Goal: Task Accomplishment & Management: Use online tool/utility

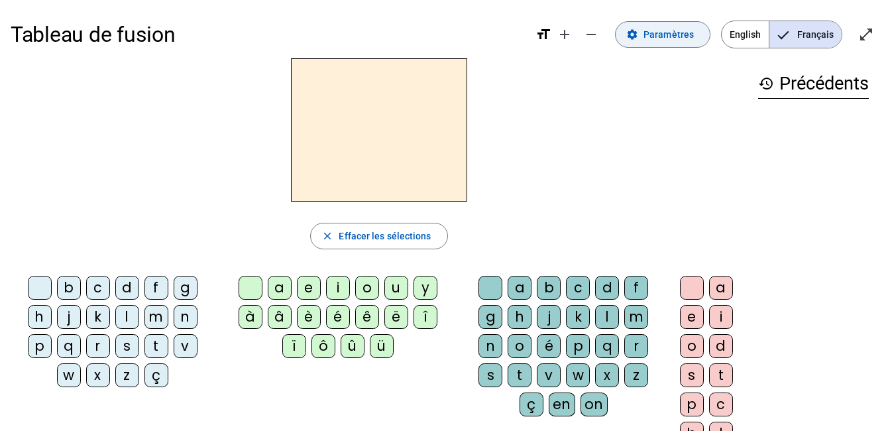
click at [667, 36] on span "Paramètres" at bounding box center [668, 34] width 50 height 16
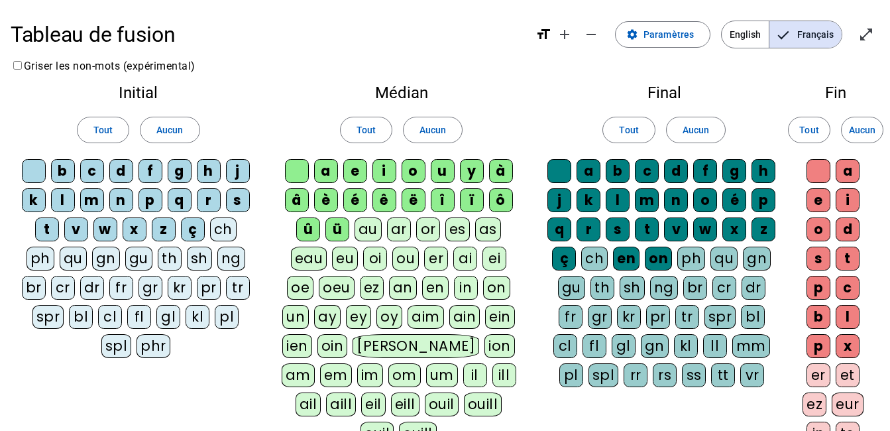
click at [91, 201] on div "m" at bounding box center [92, 200] width 24 height 24
click at [326, 172] on div "a" at bounding box center [326, 171] width 24 height 24
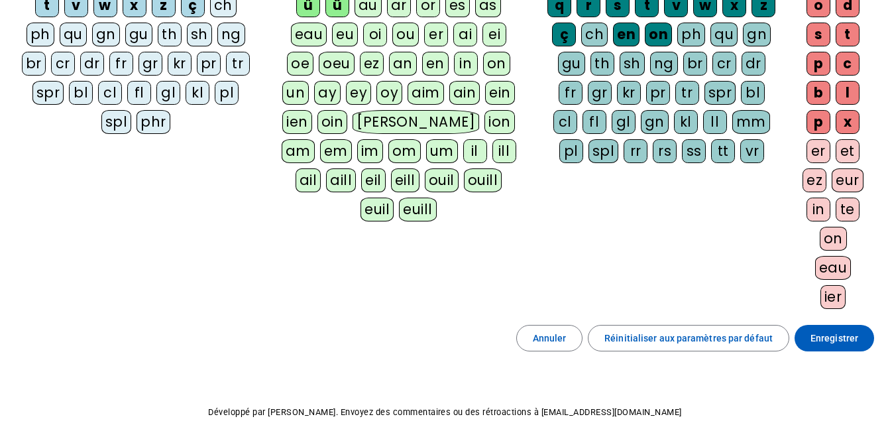
scroll to position [213, 0]
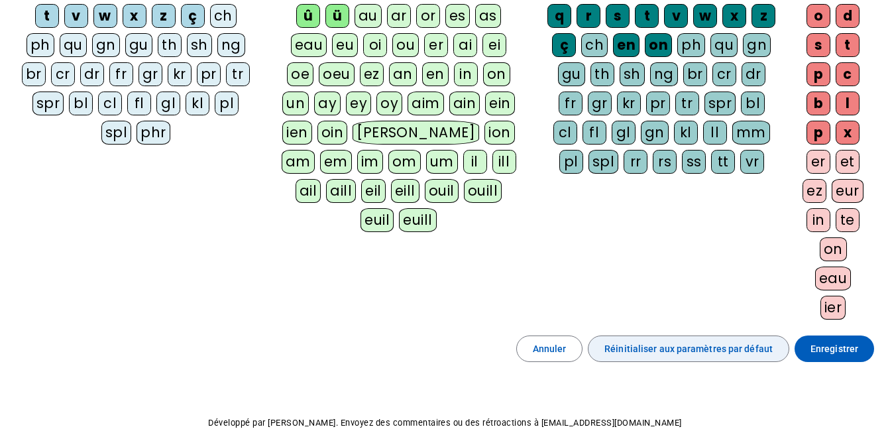
click at [670, 353] on span "Réinitialiser aux paramètres par défaut" at bounding box center [688, 348] width 168 height 16
click at [645, 346] on span "Réinitialiser aux paramètres par défaut" at bounding box center [688, 348] width 168 height 16
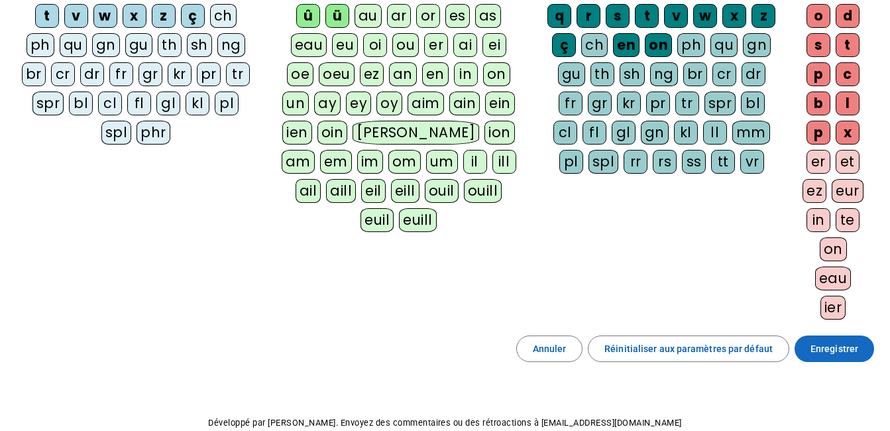
click at [834, 354] on span "Enregistrer" at bounding box center [834, 348] width 48 height 16
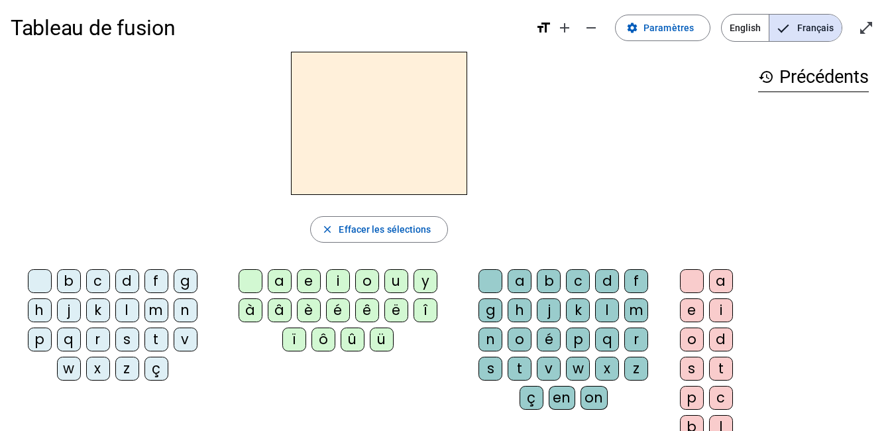
scroll to position [3, 0]
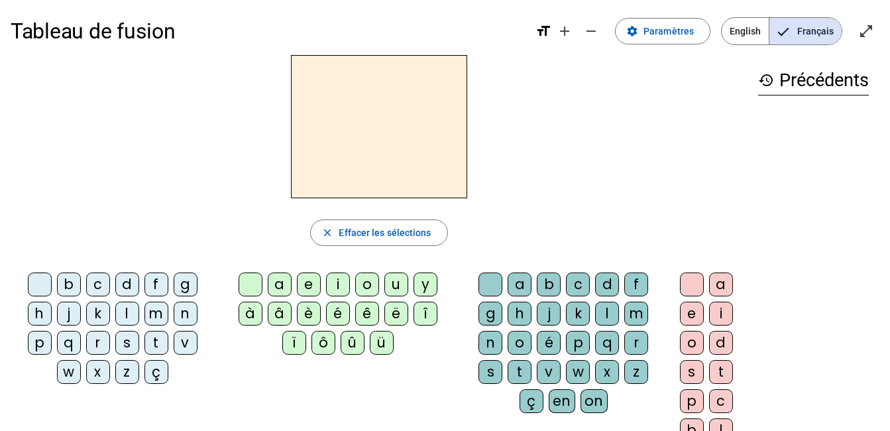
click at [157, 307] on div "m" at bounding box center [156, 313] width 24 height 24
click at [278, 286] on div "a" at bounding box center [280, 284] width 24 height 24
click at [152, 339] on div "t" at bounding box center [156, 343] width 24 height 24
click at [123, 311] on div "l" at bounding box center [127, 313] width 24 height 24
click at [123, 344] on div "s" at bounding box center [127, 343] width 24 height 24
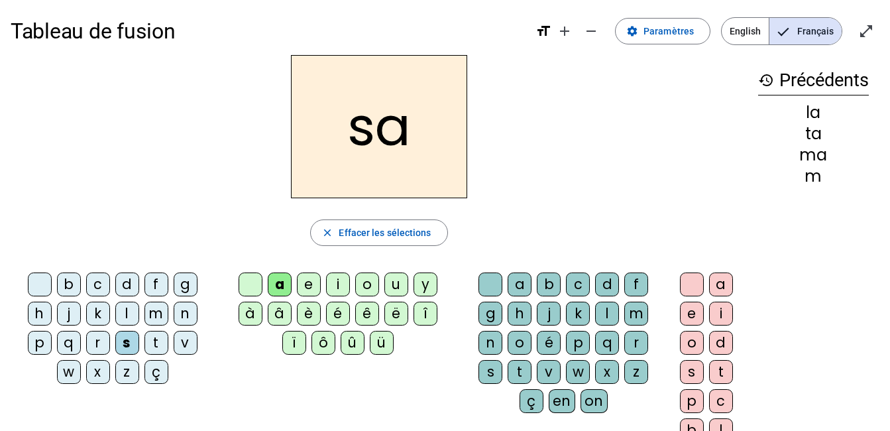
click at [611, 321] on div "l" at bounding box center [607, 313] width 24 height 24
click at [66, 289] on div "b" at bounding box center [69, 284] width 24 height 24
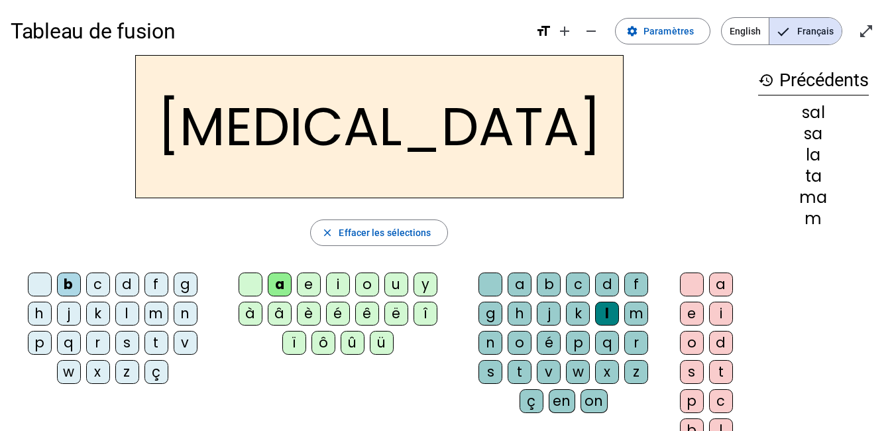
click at [154, 314] on div "m" at bounding box center [156, 313] width 24 height 24
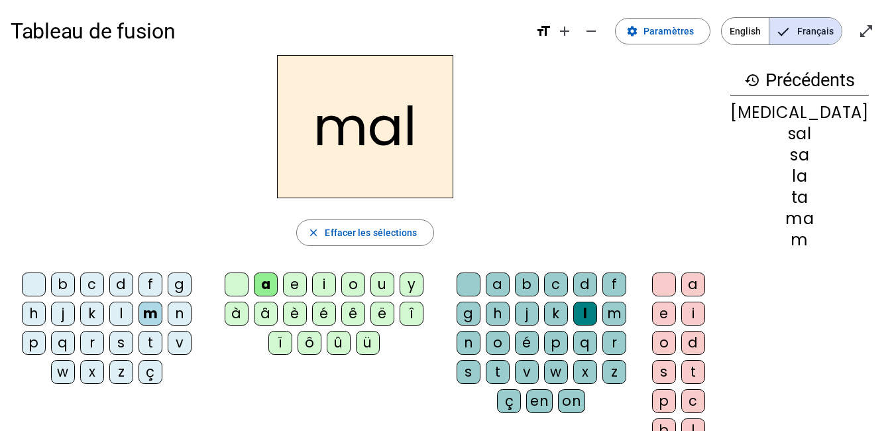
click at [336, 285] on div "i" at bounding box center [324, 284] width 24 height 24
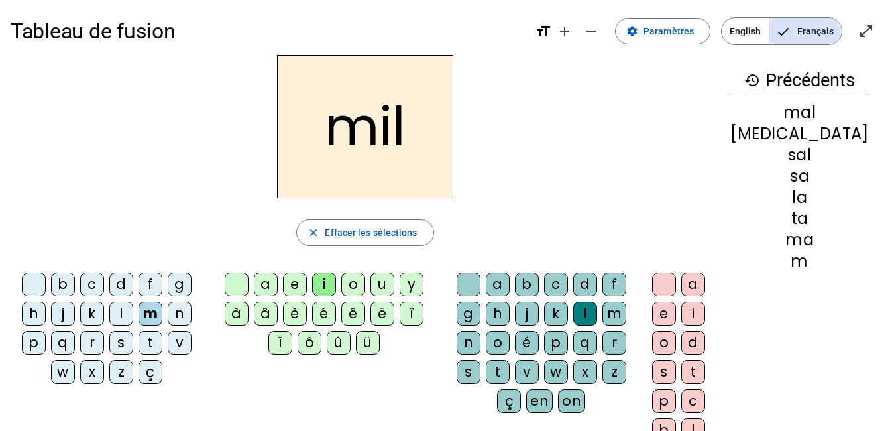
click at [130, 337] on div "s" at bounding box center [121, 343] width 24 height 24
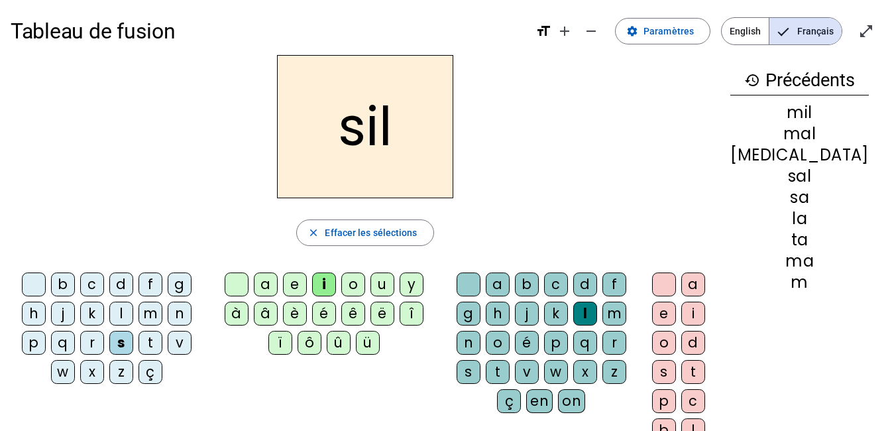
click at [480, 284] on div at bounding box center [468, 284] width 24 height 24
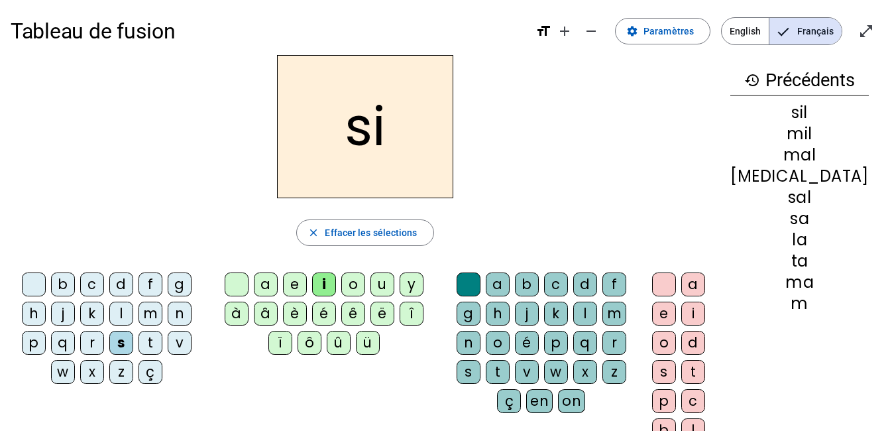
click at [480, 284] on div at bounding box center [468, 284] width 24 height 24
click at [307, 282] on div "e" at bounding box center [295, 284] width 24 height 24
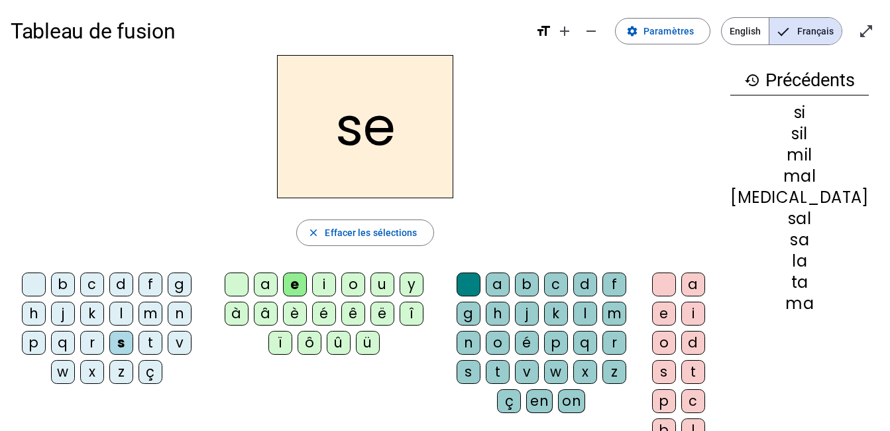
click at [394, 289] on div "u" at bounding box center [382, 284] width 24 height 24
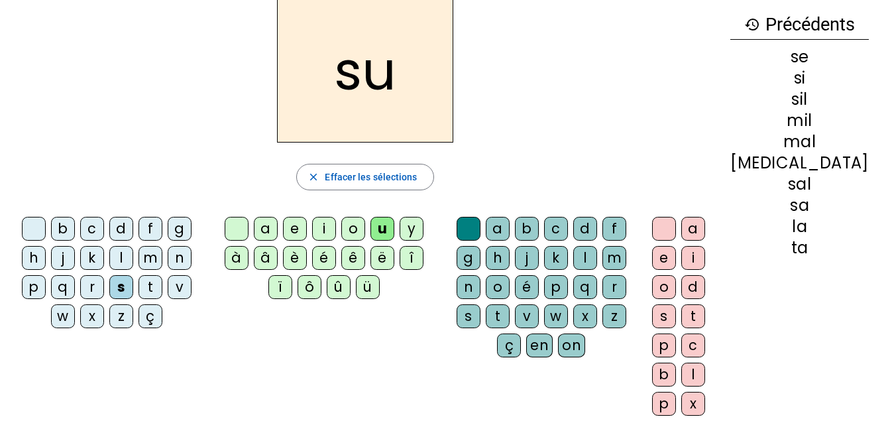
scroll to position [60, 0]
click at [626, 284] on div "r" at bounding box center [614, 286] width 24 height 24
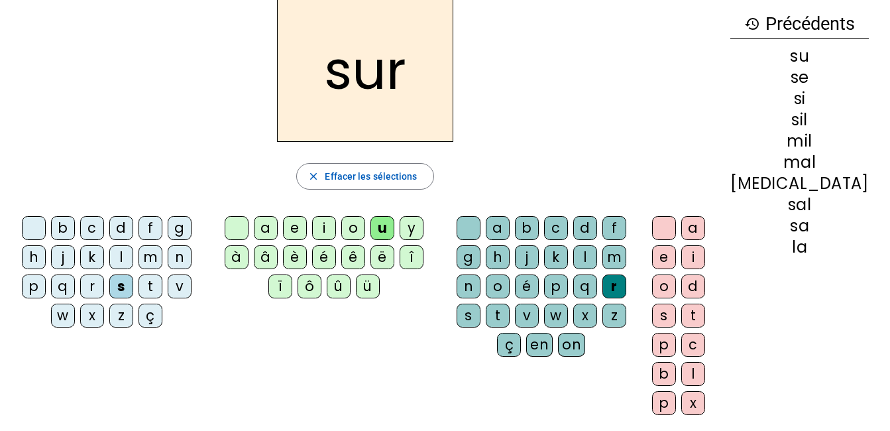
click at [153, 258] on div "m" at bounding box center [150, 257] width 24 height 24
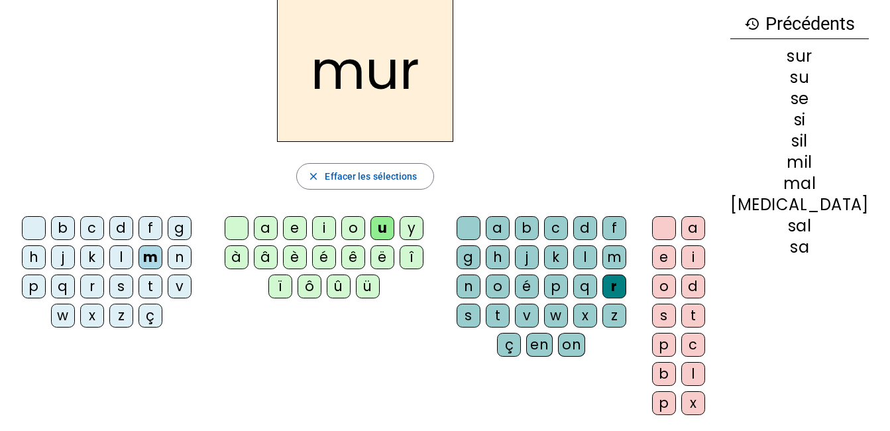
click at [127, 231] on div "d" at bounding box center [121, 228] width 24 height 24
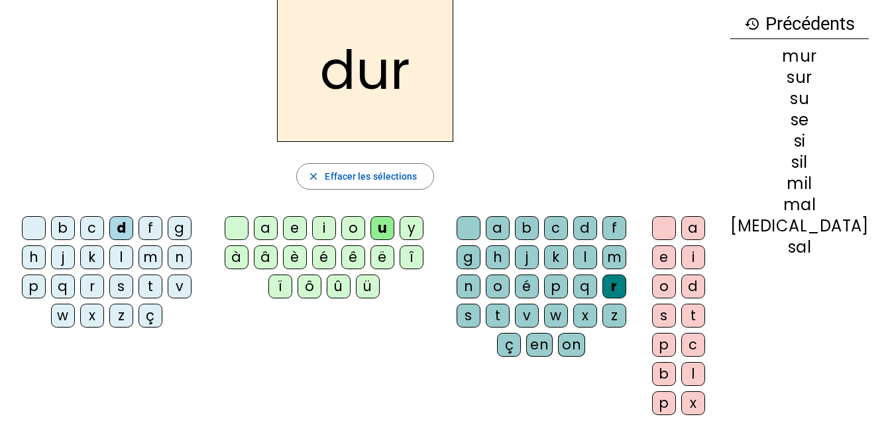
click at [480, 221] on div at bounding box center [468, 228] width 24 height 24
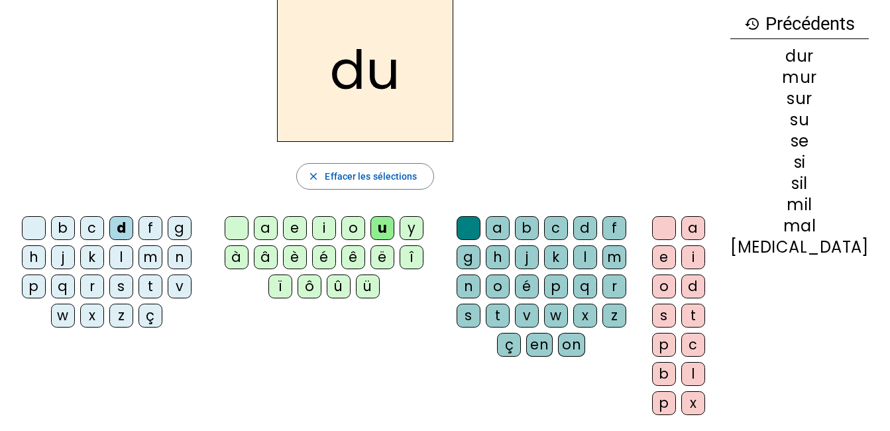
click at [70, 223] on div "b" at bounding box center [63, 228] width 24 height 24
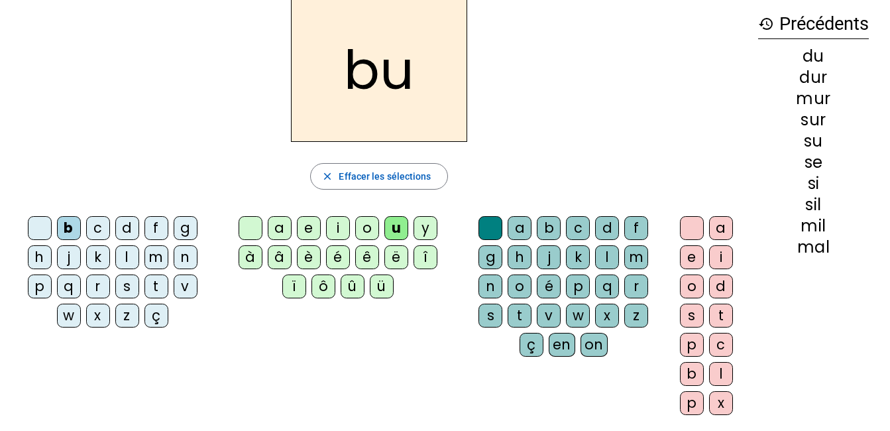
click at [183, 285] on div "v" at bounding box center [186, 286] width 24 height 24
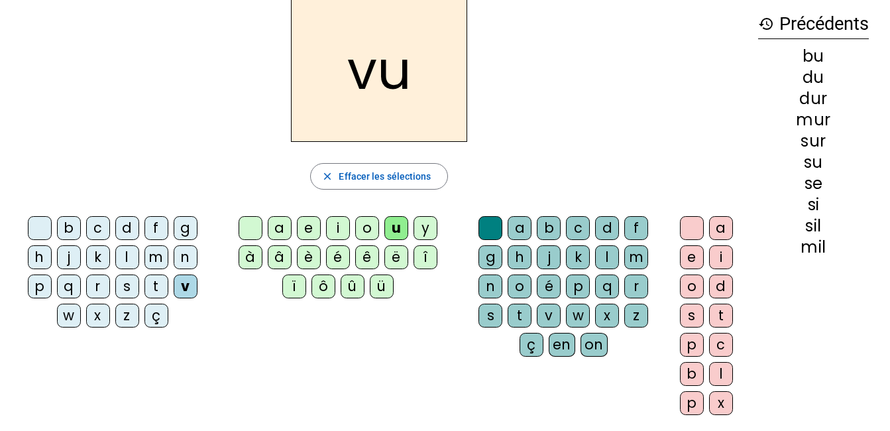
click at [152, 286] on div "t" at bounding box center [156, 286] width 24 height 24
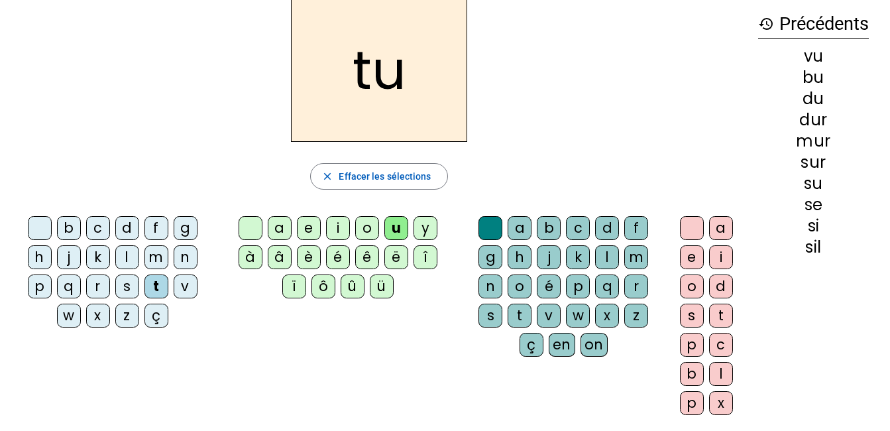
click at [312, 223] on div "e" at bounding box center [309, 228] width 24 height 24
click at [129, 254] on div "l" at bounding box center [127, 257] width 24 height 24
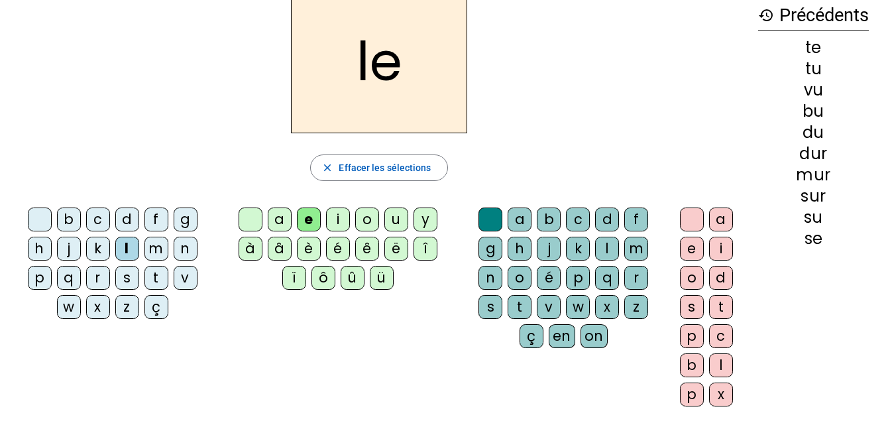
scroll to position [0, 0]
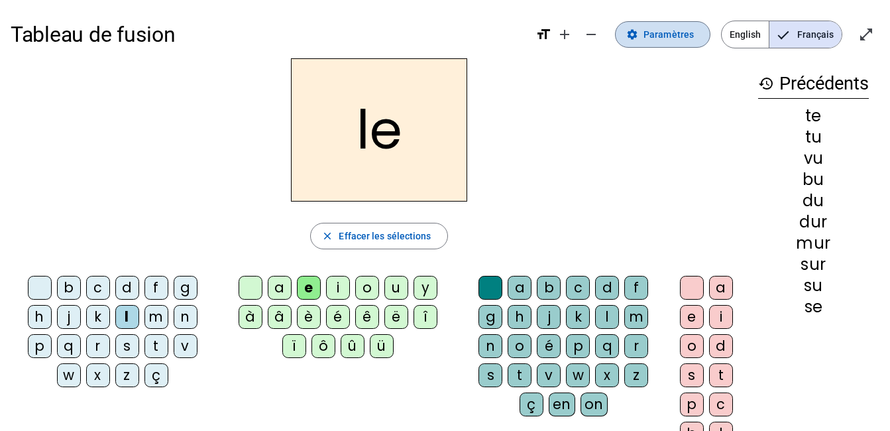
click at [658, 38] on span "Paramètres" at bounding box center [668, 34] width 50 height 16
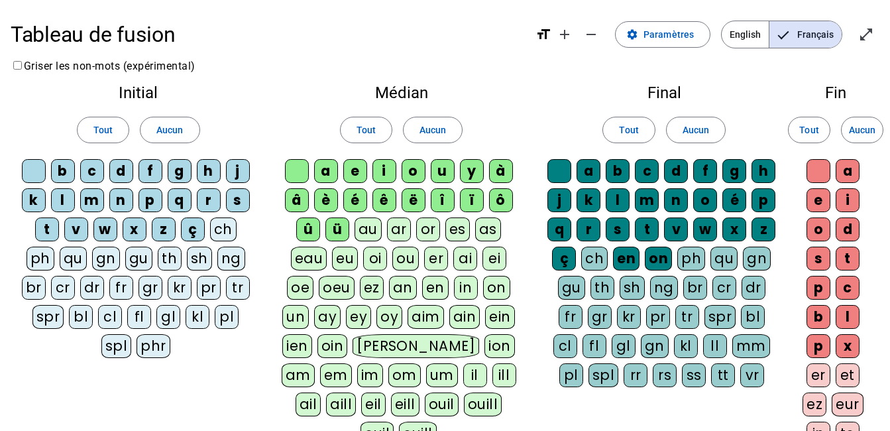
drag, startPoint x: 655, startPoint y: 38, endPoint x: 321, endPoint y: 159, distance: 355.0
click at [321, 159] on div "Tableau de fusion format_size add remove settings Paramètres English Français o…" at bounding box center [445, 357] width 890 height 714
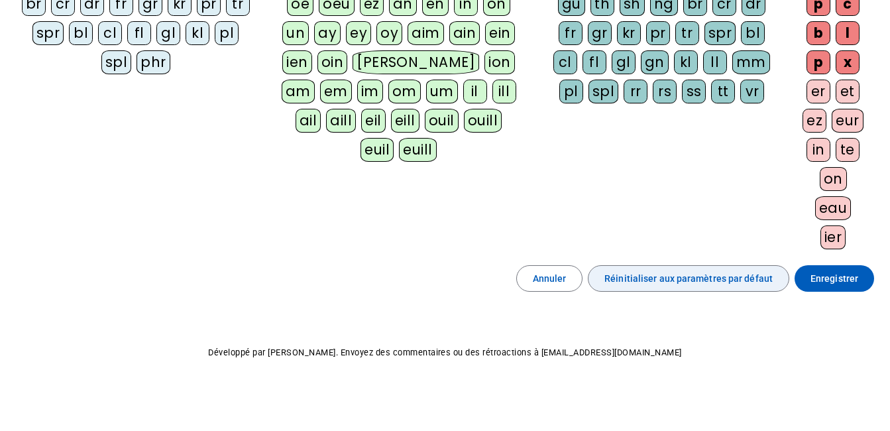
click at [690, 280] on span "Réinitialiser aux paramètres par défaut" at bounding box center [688, 278] width 168 height 16
click at [656, 275] on span "Réinitialiser aux paramètres par défaut" at bounding box center [688, 278] width 168 height 16
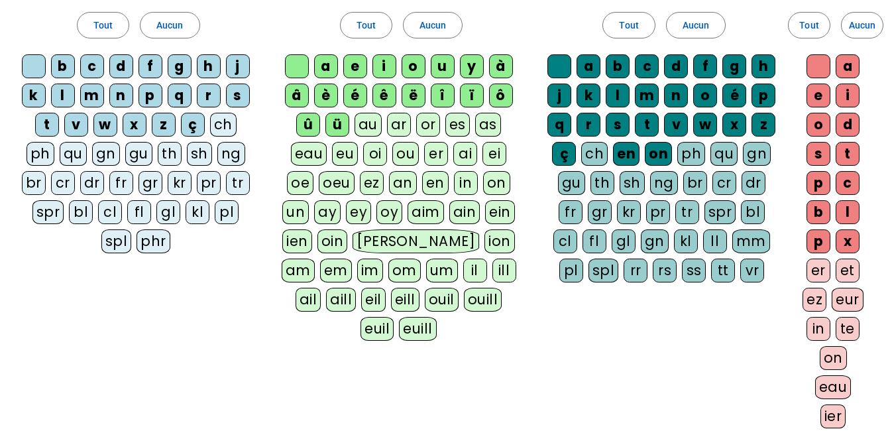
scroll to position [9, 0]
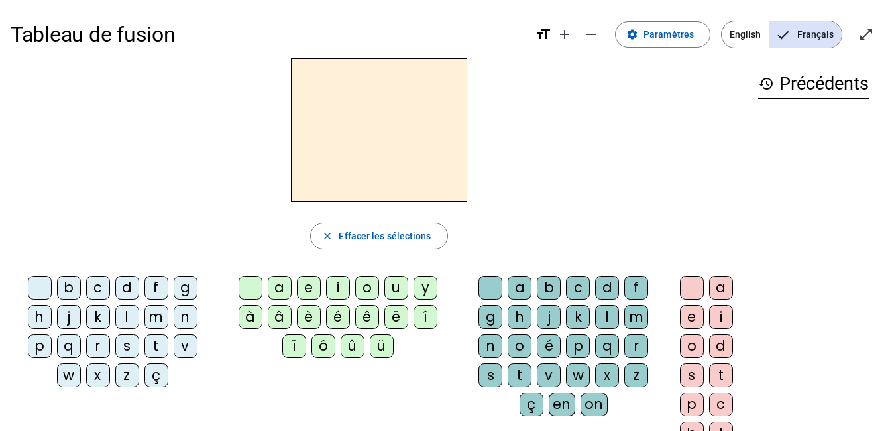
click at [153, 317] on div "m" at bounding box center [156, 317] width 24 height 24
click at [287, 291] on div "a" at bounding box center [280, 288] width 24 height 24
click at [152, 348] on div "t" at bounding box center [156, 346] width 24 height 24
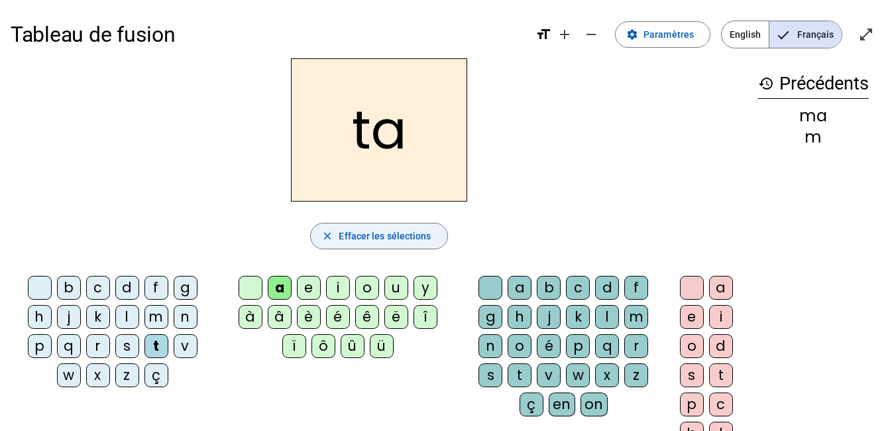
click at [365, 233] on span "Effacer les sélections" at bounding box center [385, 236] width 92 height 16
